Goal: Task Accomplishment & Management: Manage account settings

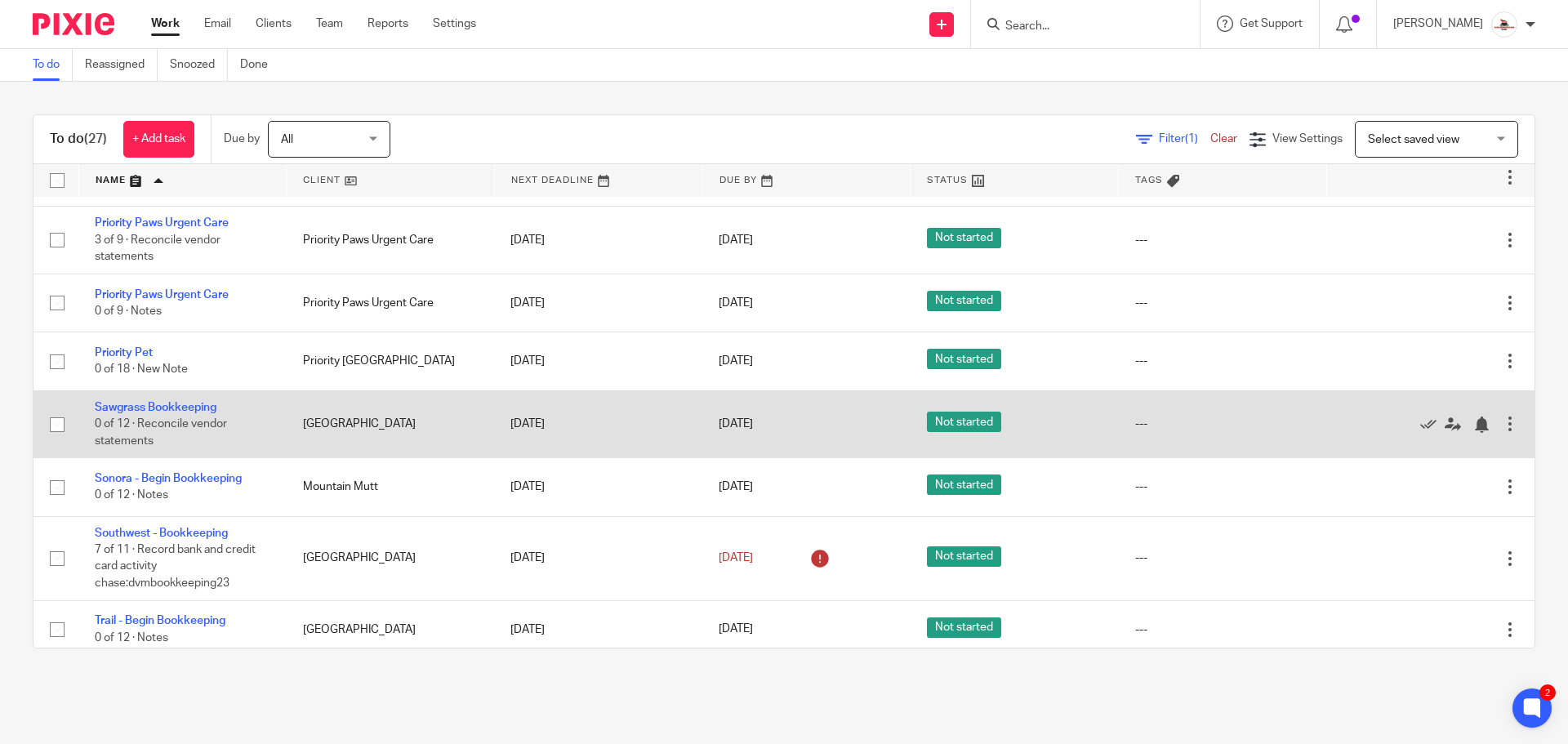
scroll to position [1127, 0]
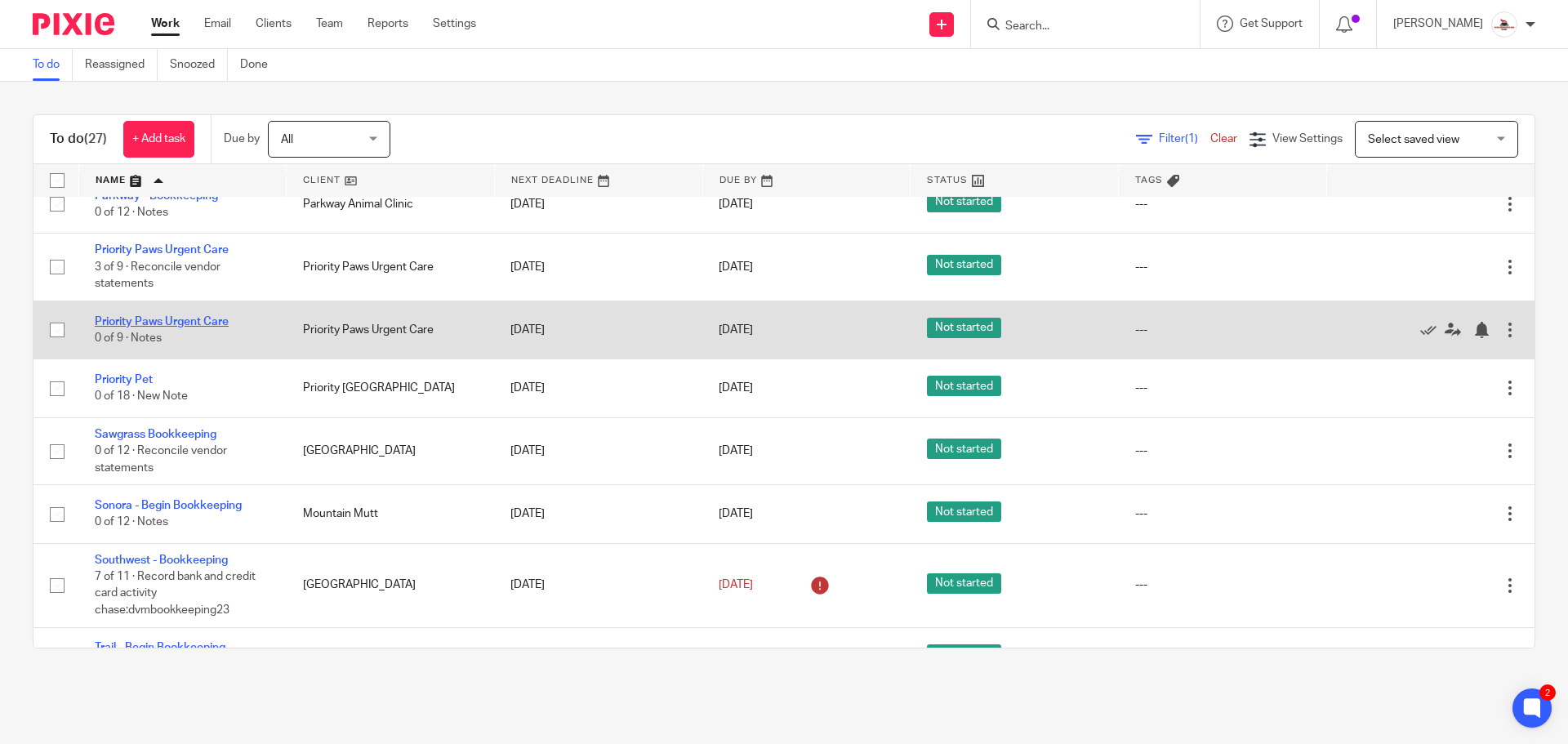
click at [201, 326] on link "Priority Paws Urgent Care" at bounding box center [162, 322] width 134 height 12
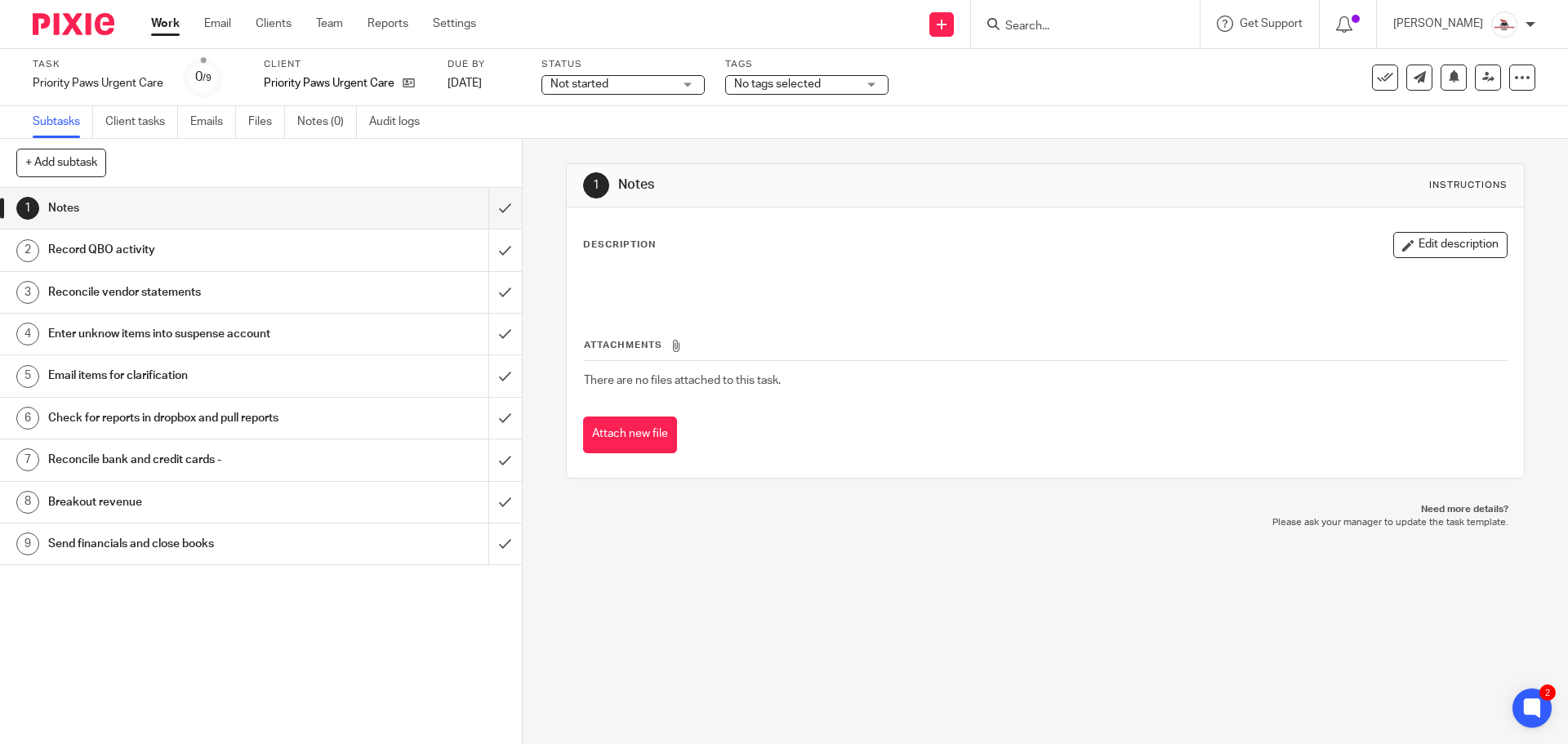
click at [241, 285] on h1 "Reconcile vendor statements" at bounding box center [189, 292] width 283 height 24
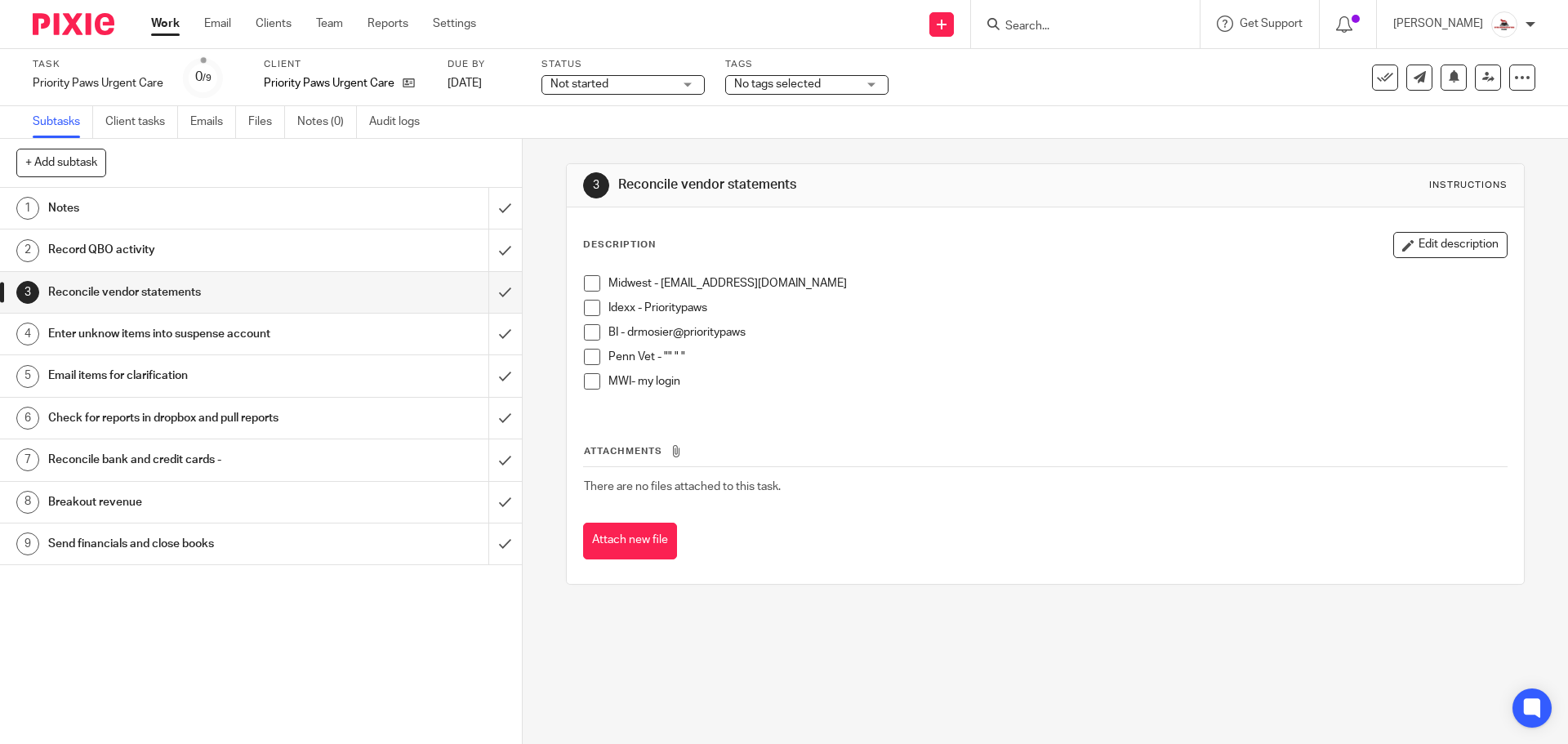
click at [170, 25] on link "Work" at bounding box center [165, 24] width 28 height 17
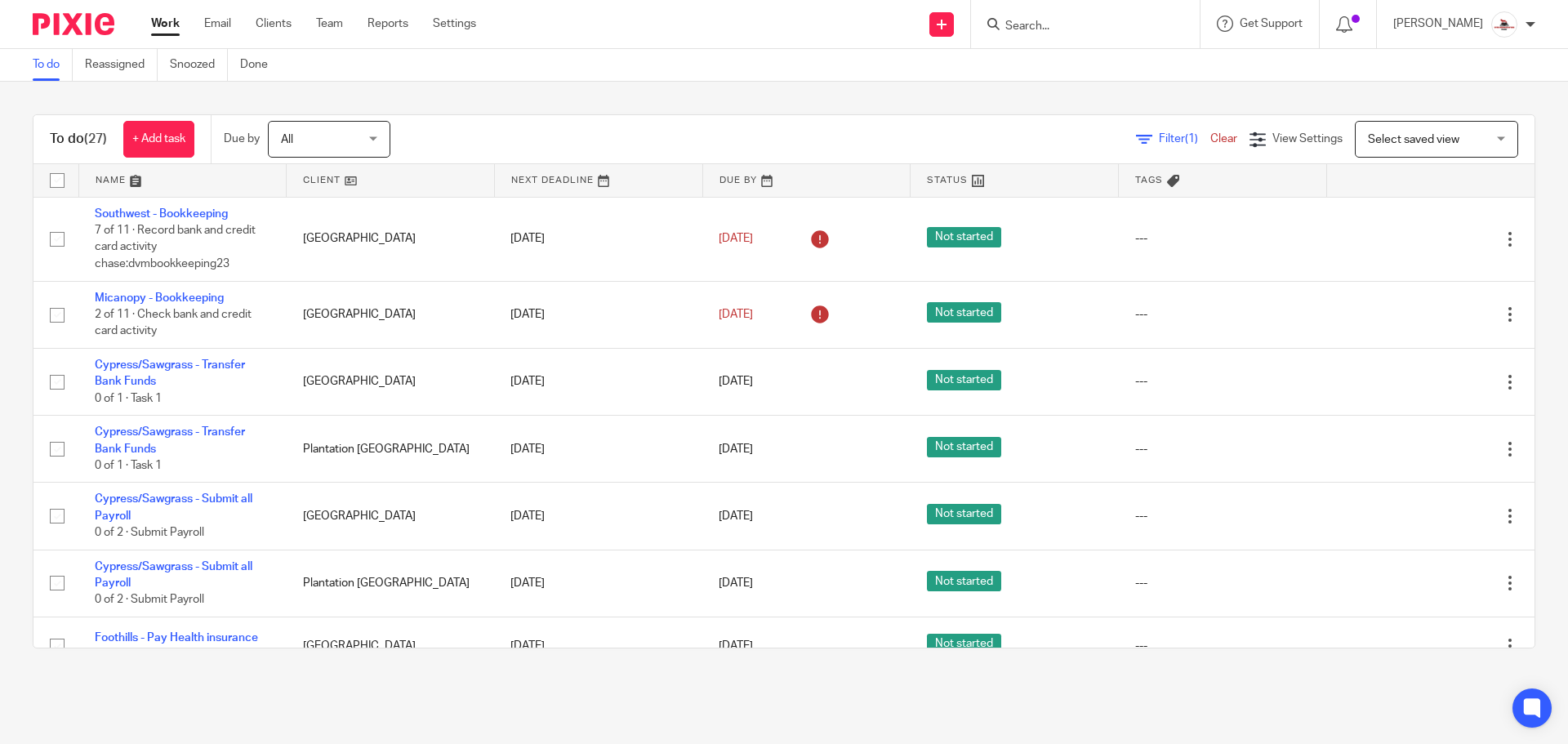
click at [337, 182] on link at bounding box center [390, 180] width 208 height 32
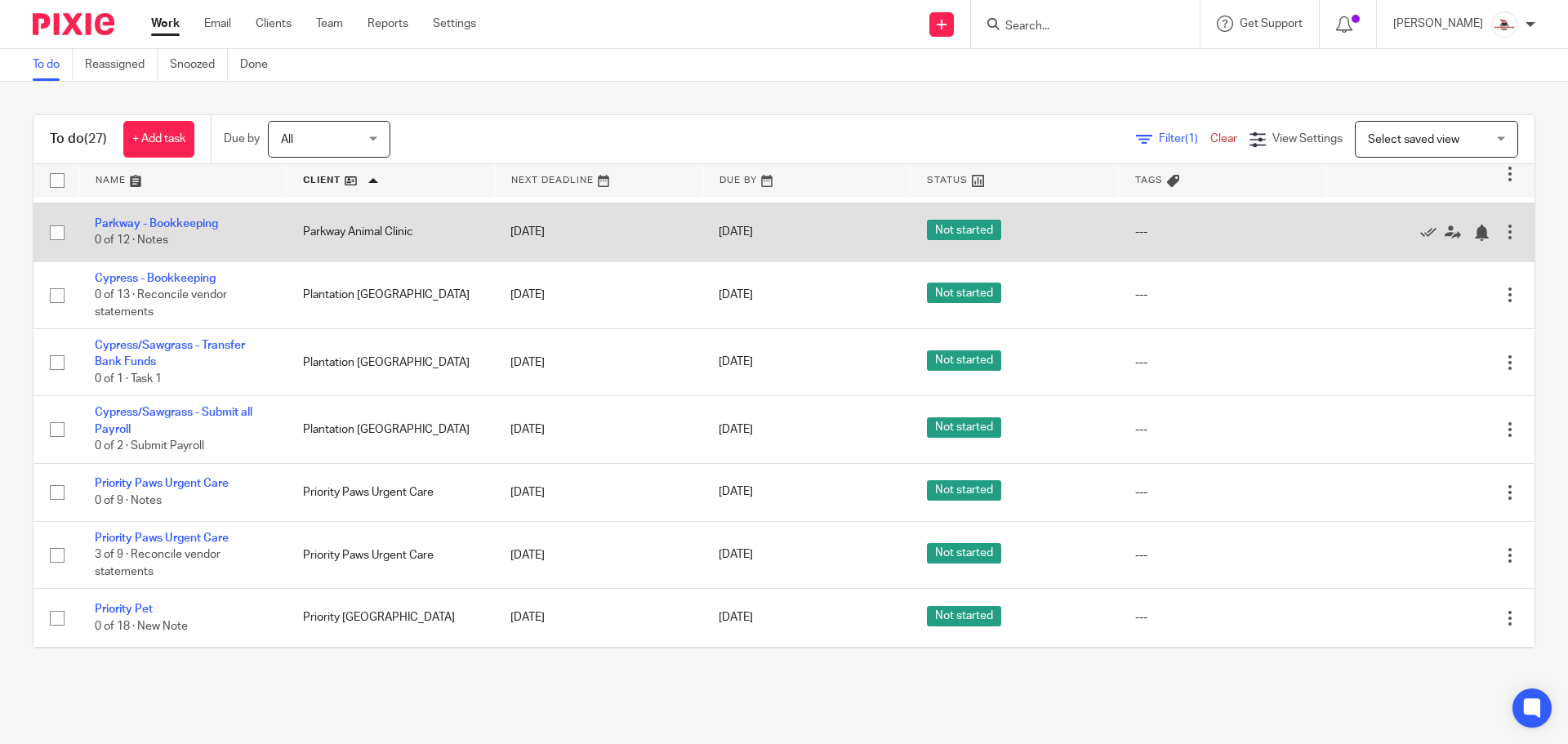
scroll to position [898, 0]
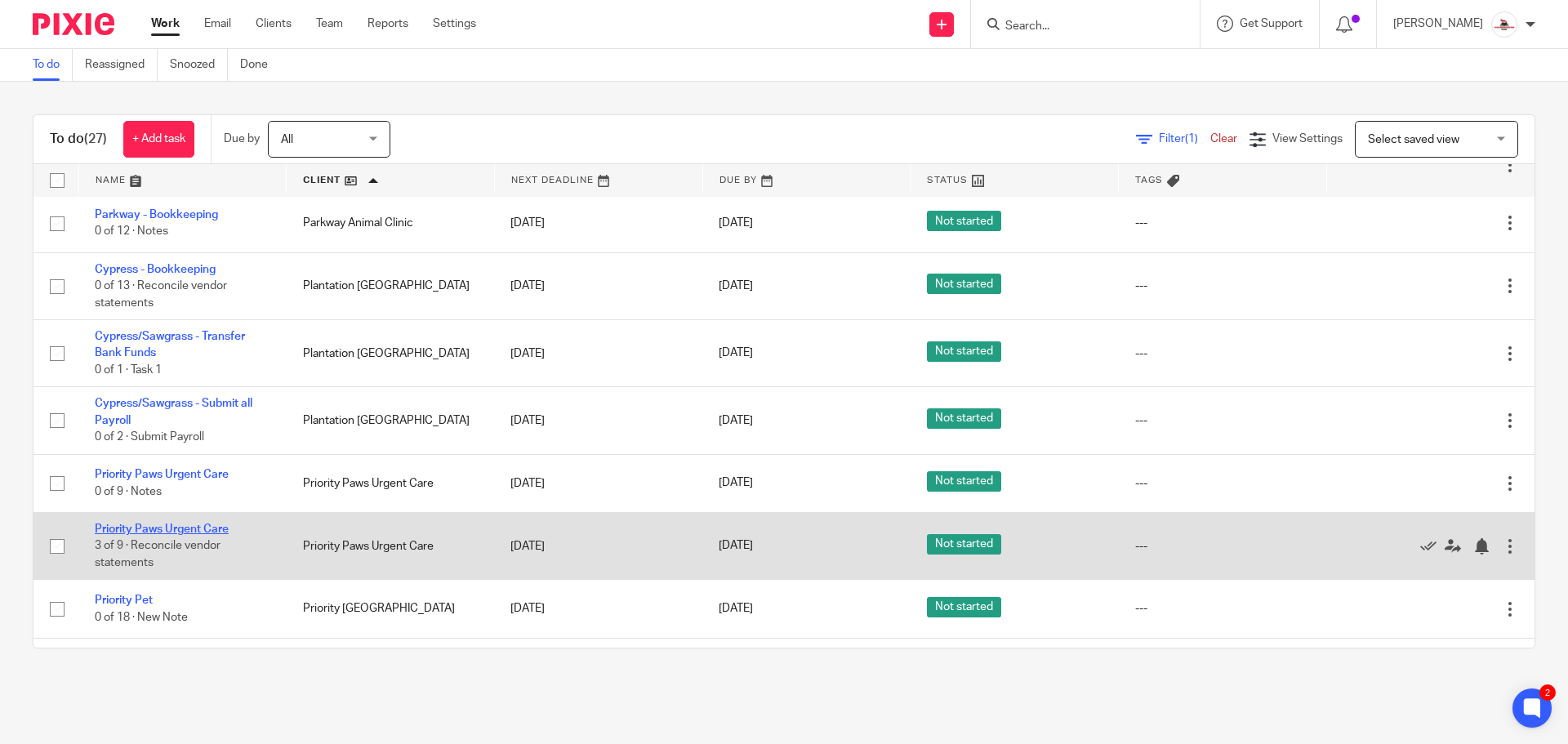
click at [194, 523] on link "Priority Paws Urgent Care" at bounding box center [162, 529] width 134 height 12
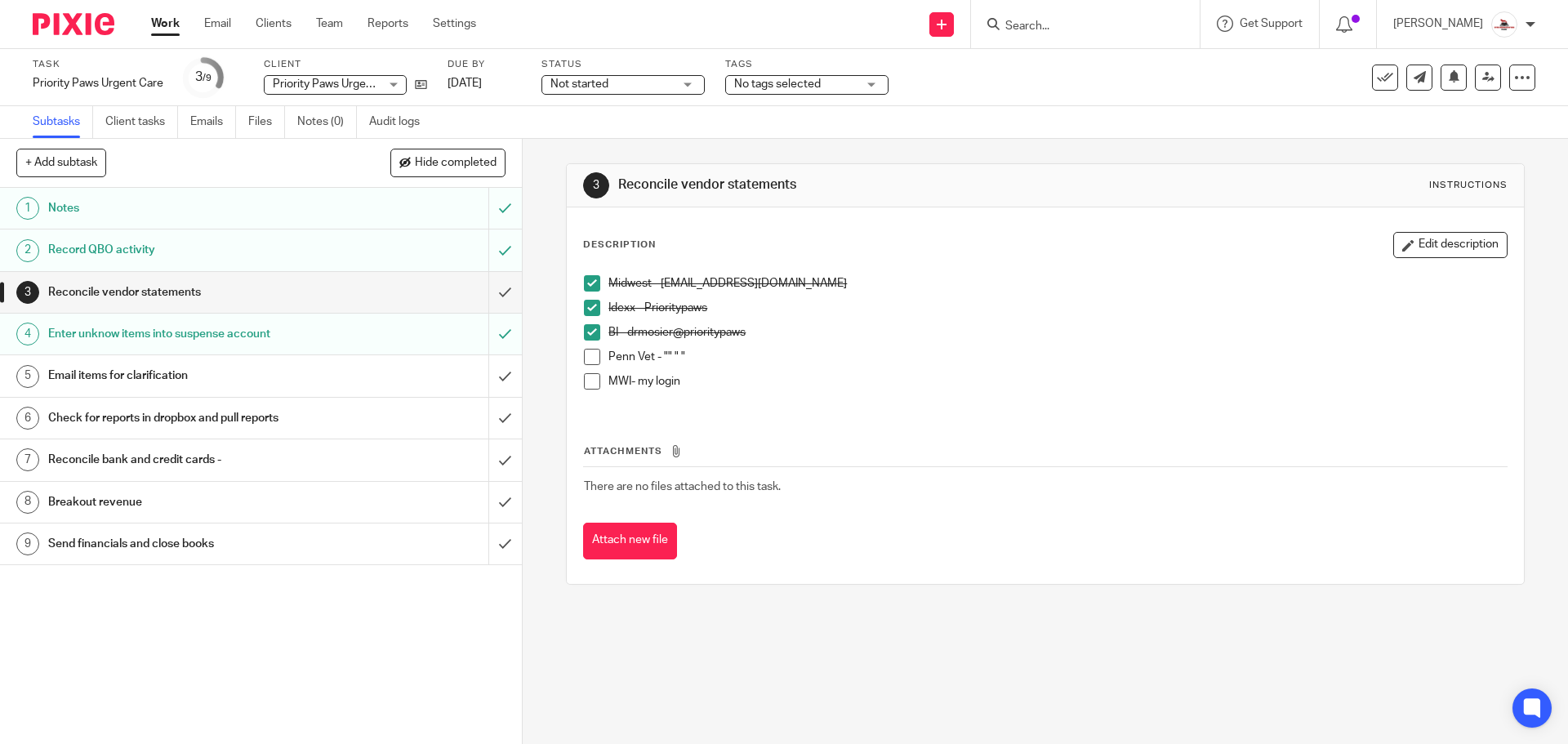
click at [586, 356] on span at bounding box center [592, 357] width 17 height 17
click at [154, 18] on link "Work" at bounding box center [165, 24] width 28 height 17
